Goal: Transaction & Acquisition: Obtain resource

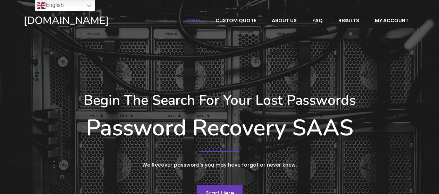
scroll to position [78, 0]
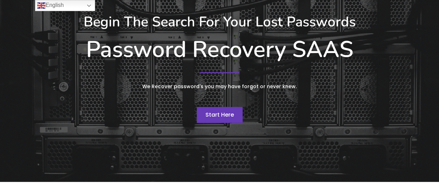
click at [209, 109] on link "Start Here" at bounding box center [220, 115] width 46 height 16
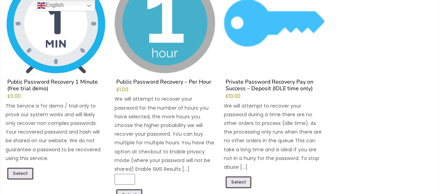
scroll to position [144, 0]
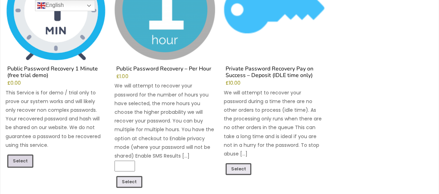
click at [22, 158] on link "Select" at bounding box center [20, 161] width 26 height 13
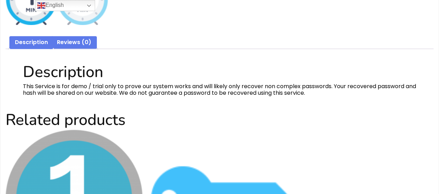
scroll to position [291, 0]
